Goal: Browse casually: Explore the website without a specific task or goal

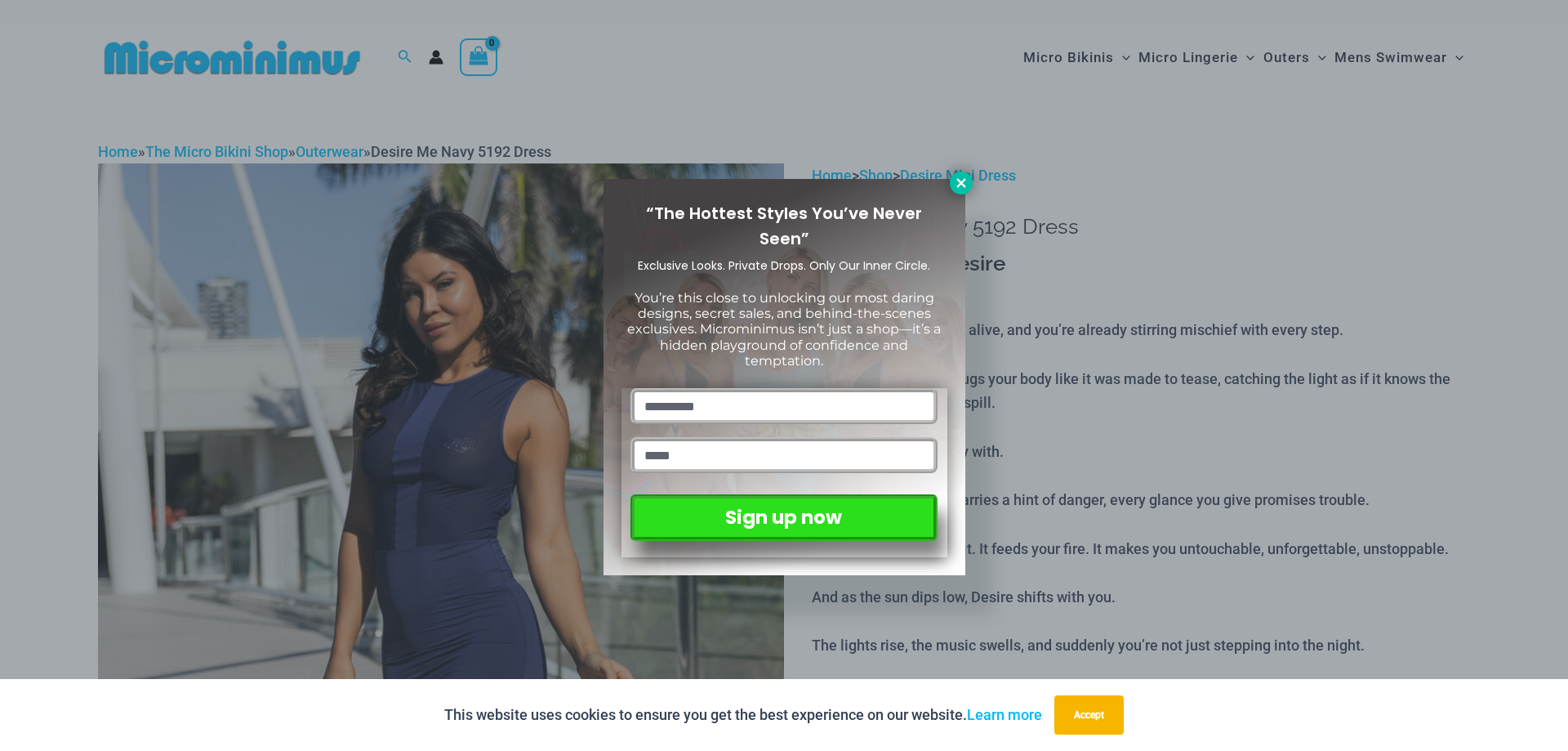
click at [952, 180] on button at bounding box center [961, 183] width 23 height 23
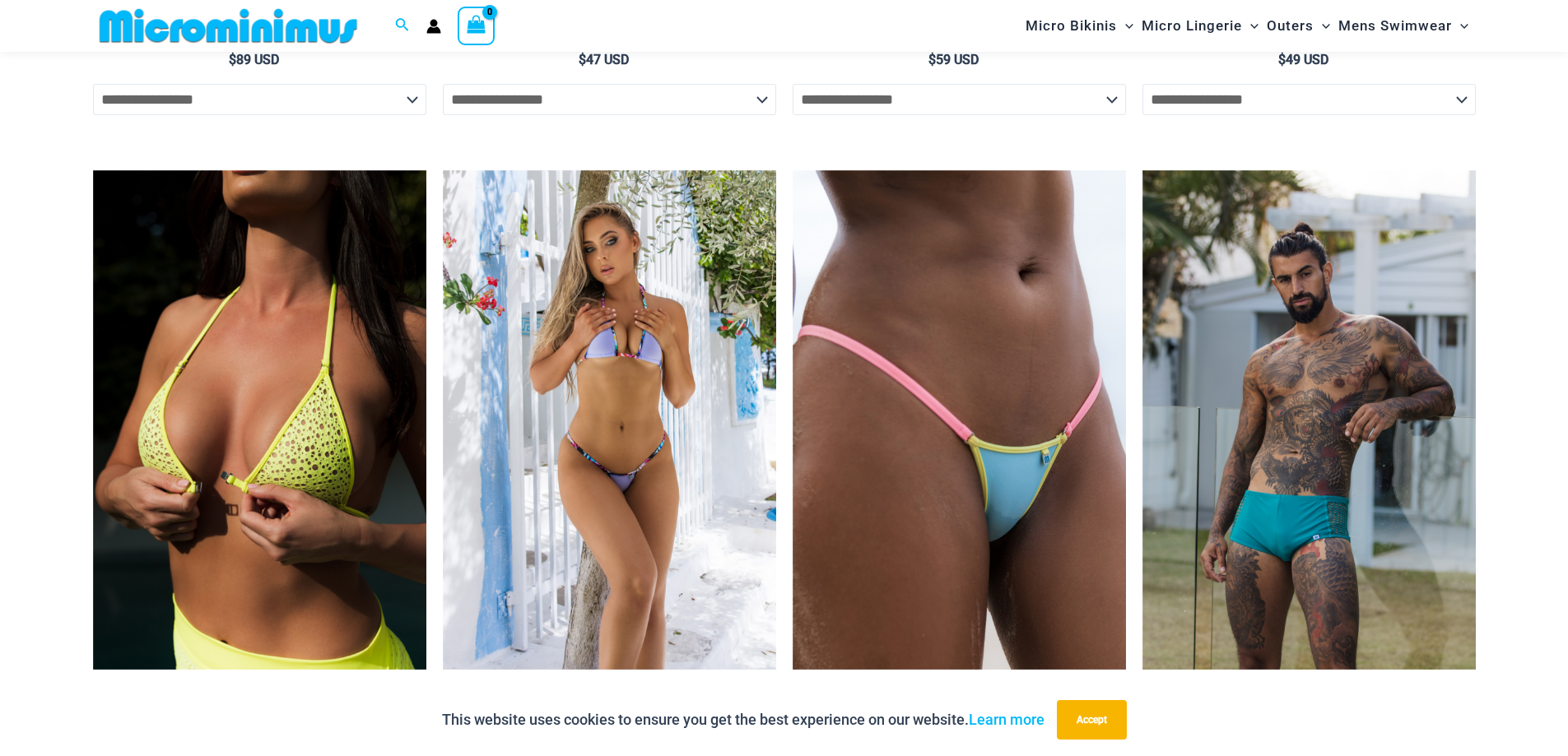
scroll to position [2782, 0]
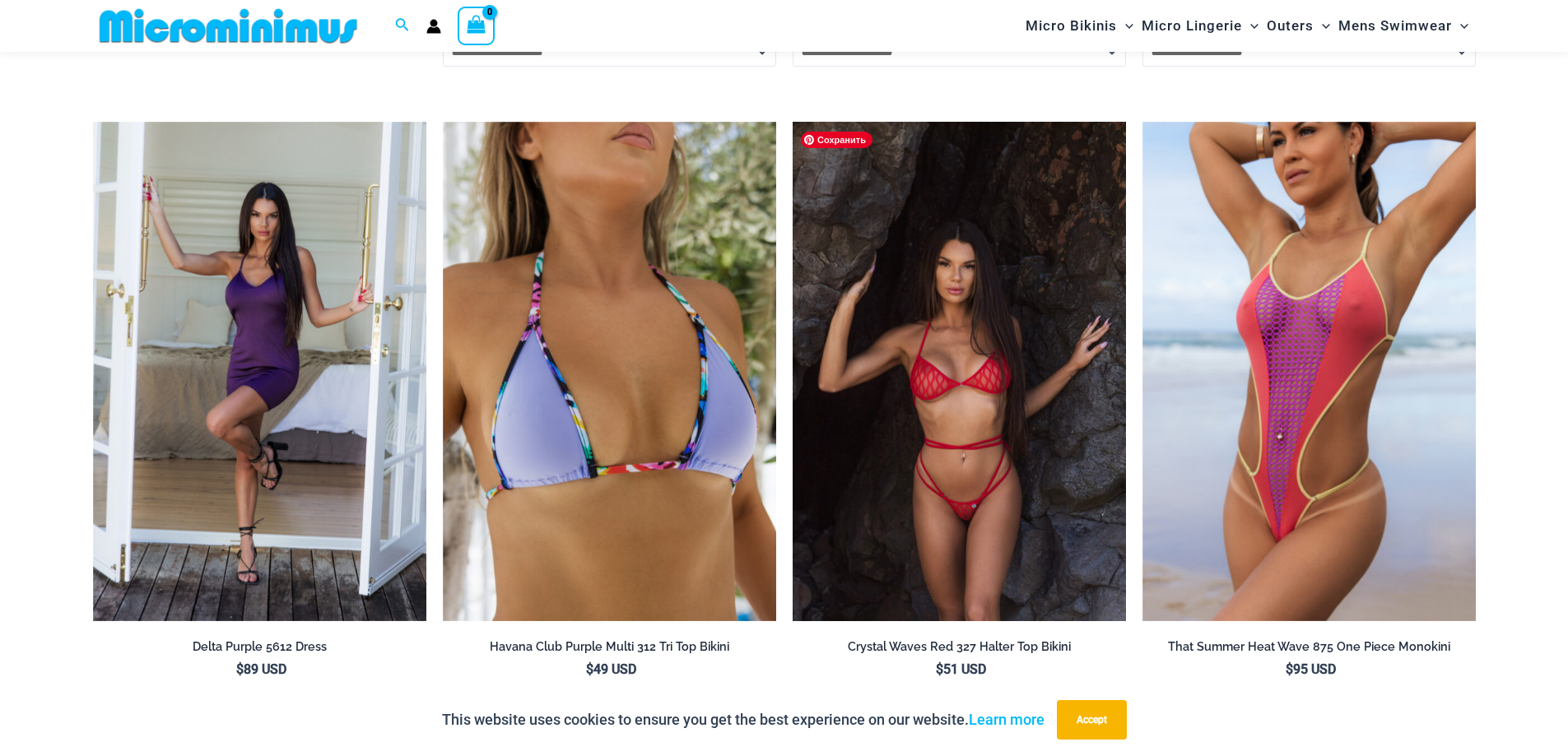
scroll to position [3853, 0]
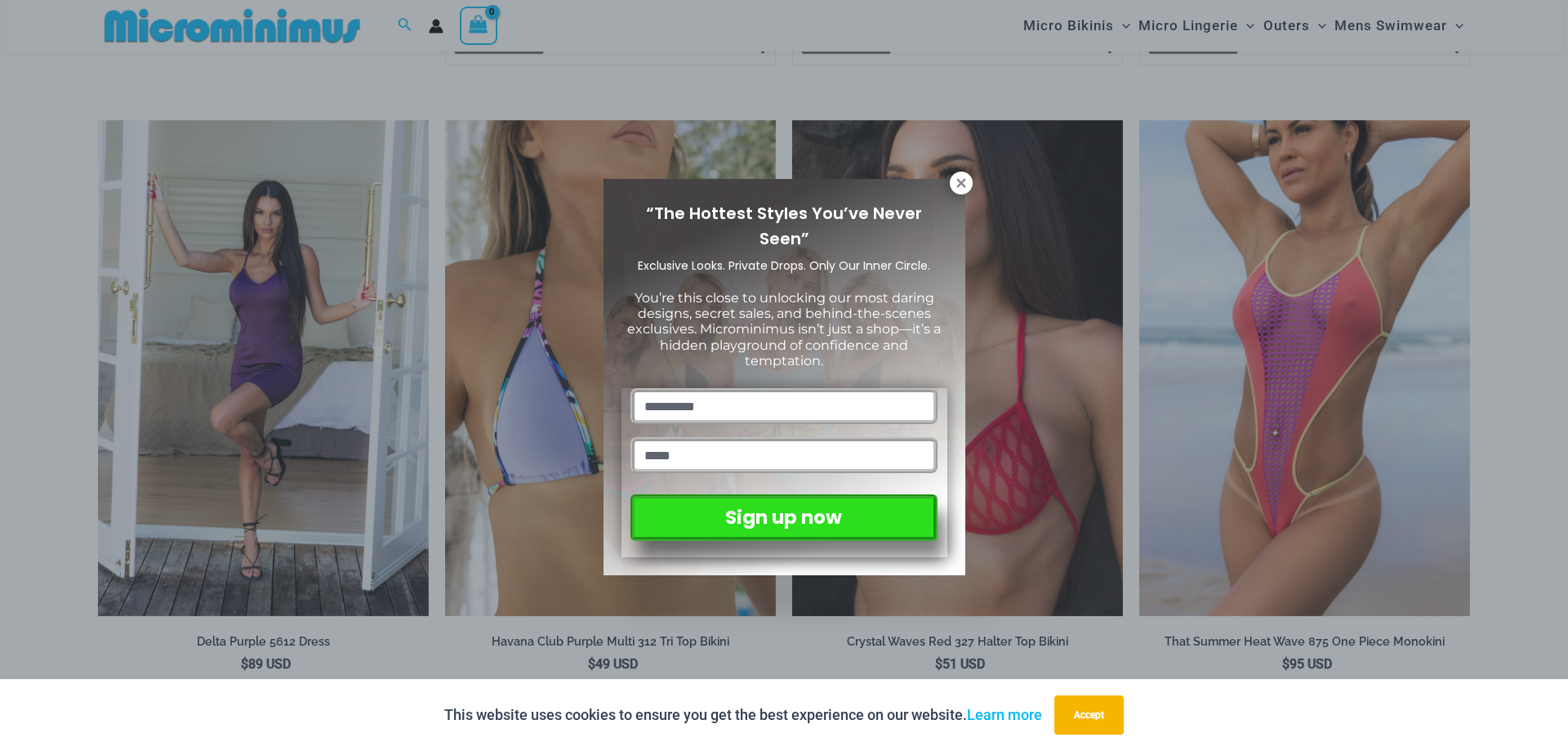
click at [5, 254] on div "“The Hottest Styles You’ve Never Seen” Exclusive Looks. Private Drops. Only Our…" at bounding box center [784, 376] width 1568 height 751
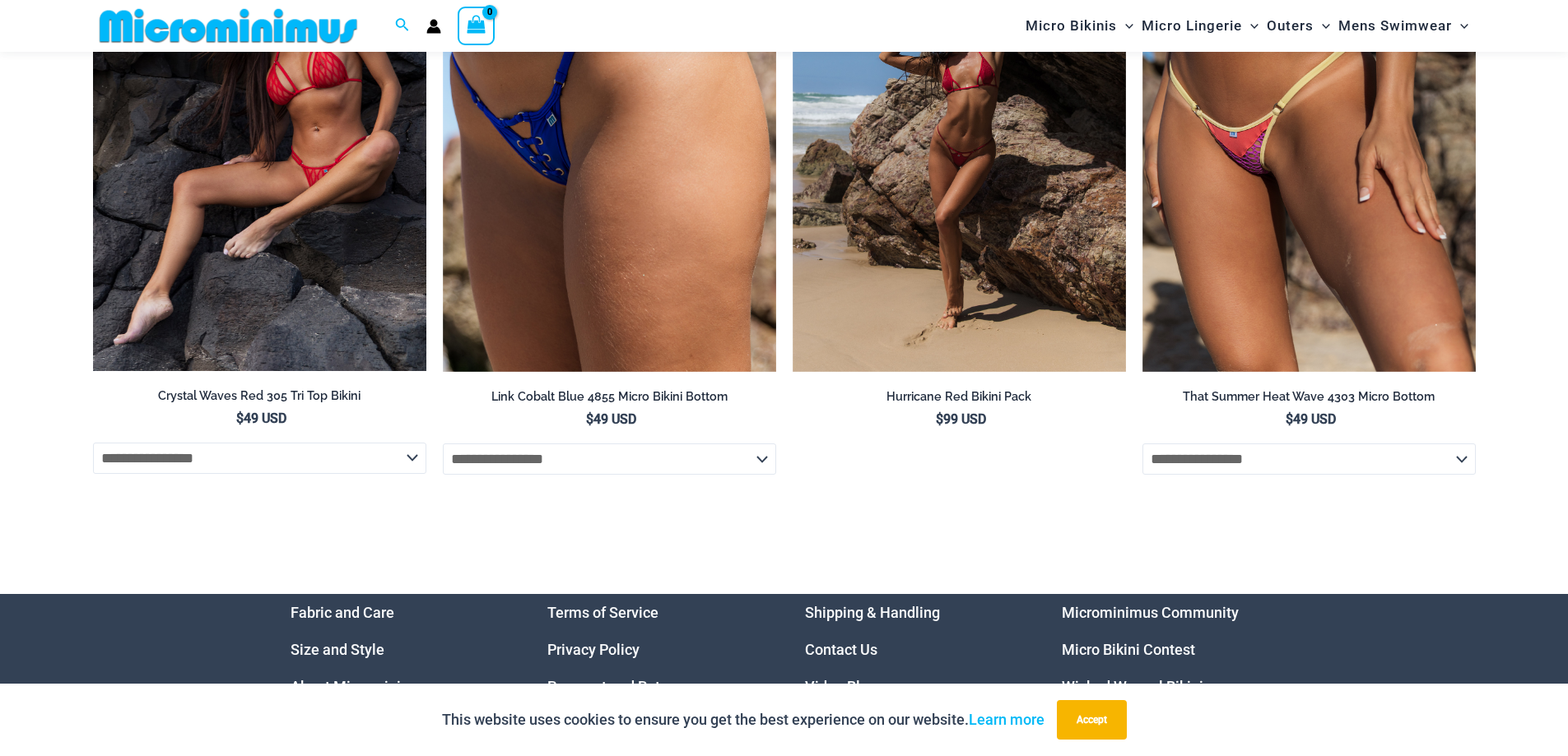
scroll to position [6649, 0]
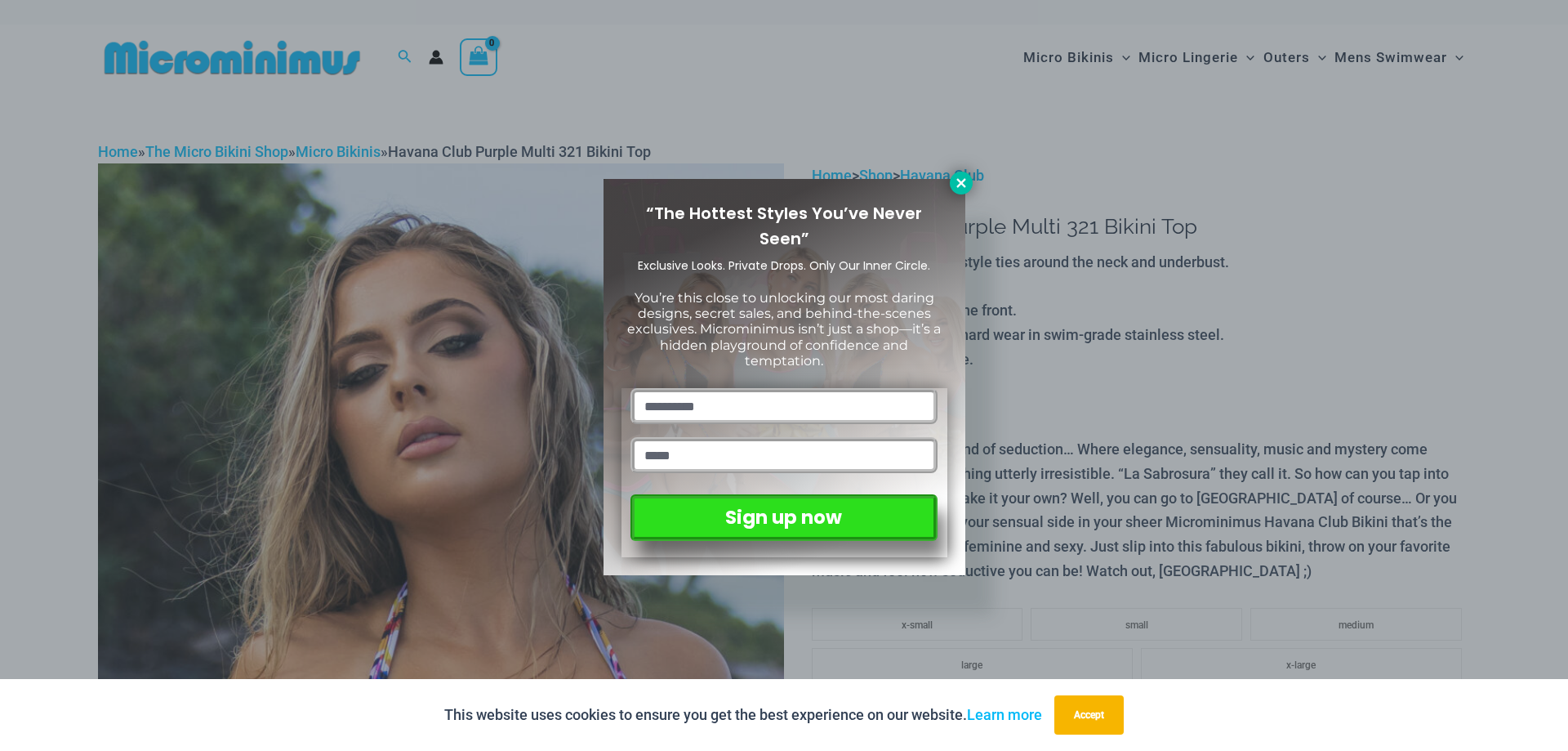
click at [960, 188] on icon at bounding box center [961, 182] width 15 height 15
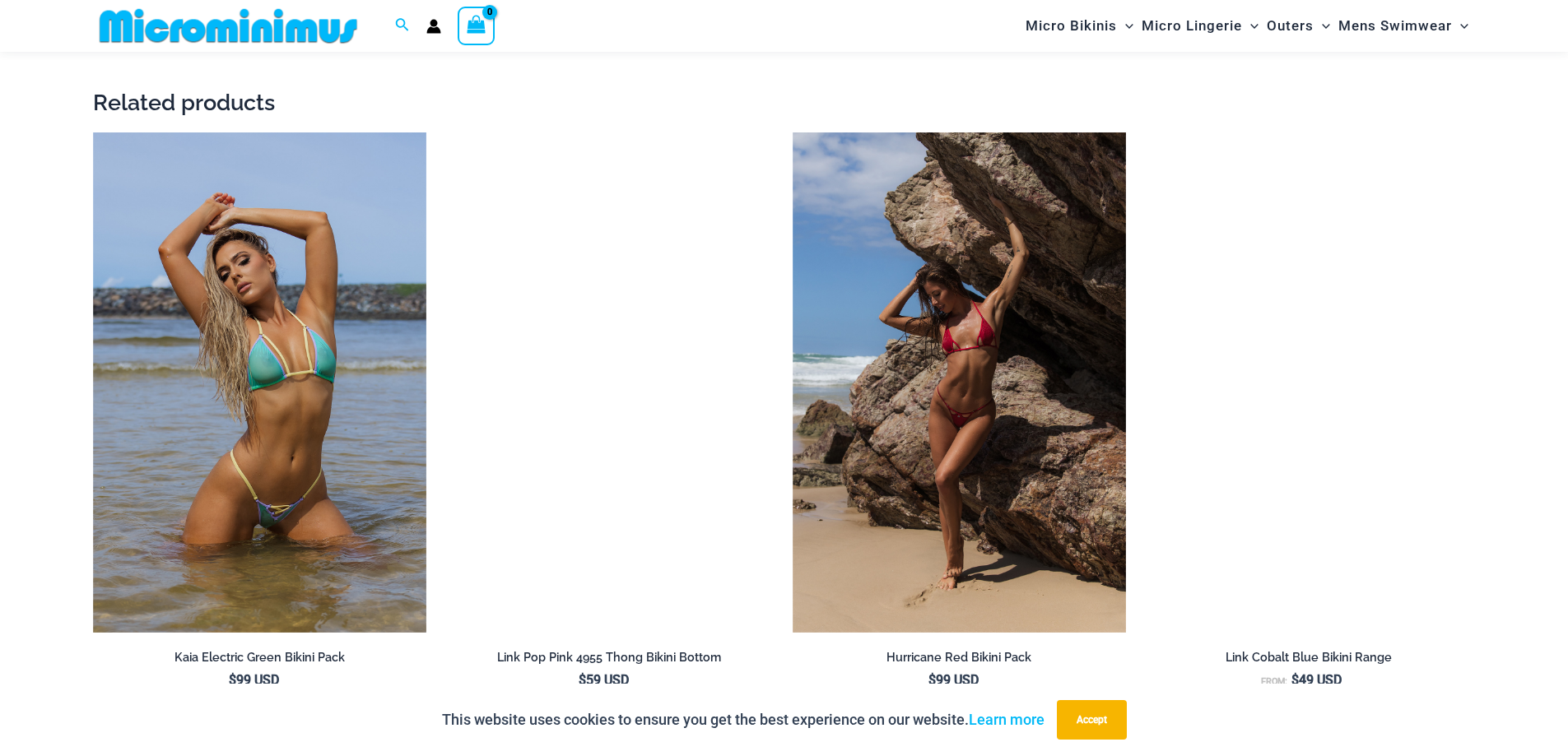
scroll to position [3934, 0]
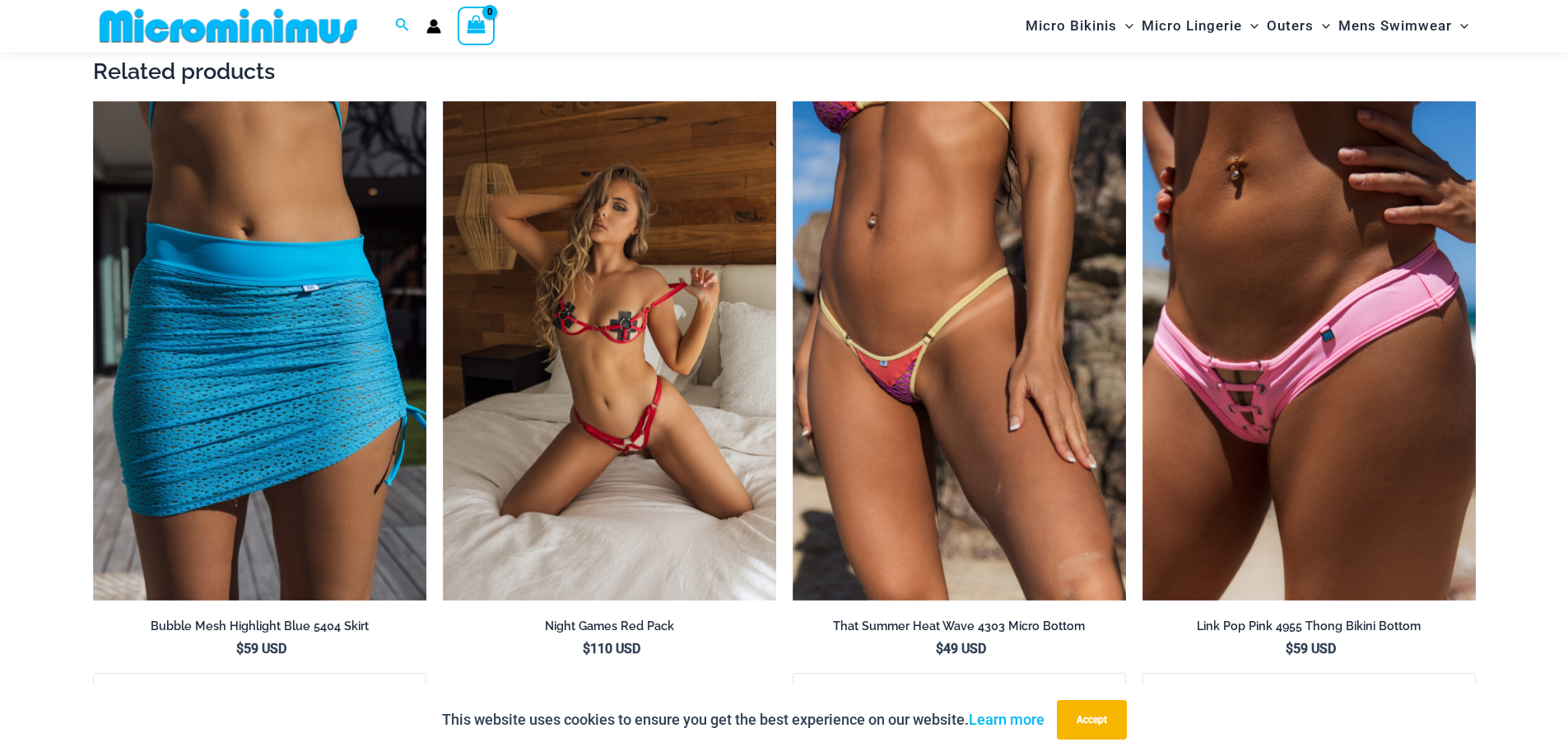
scroll to position [1878, 0]
